Goal: Transaction & Acquisition: Download file/media

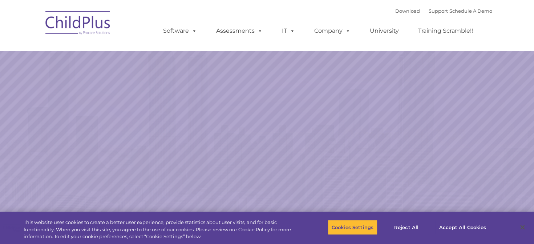
select select "MEDIUM"
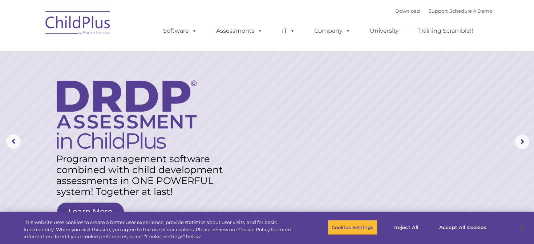
click at [345, 8] on div "Download Support | Schedule A Demo  MENU MENU Software ChildPlus: The original…" at bounding box center [321, 25] width 344 height 40
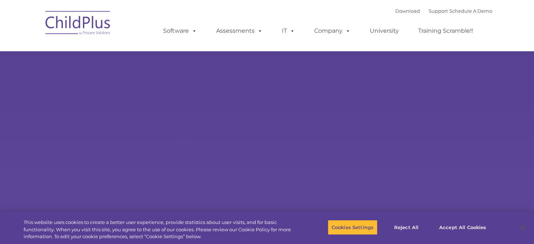
select select "MEDIUM"
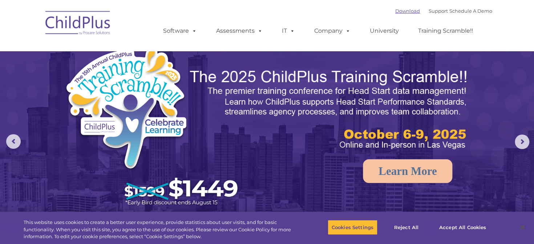
click at [400, 11] on link "Download" at bounding box center [407, 11] width 25 height 6
